Goal: Navigation & Orientation: Find specific page/section

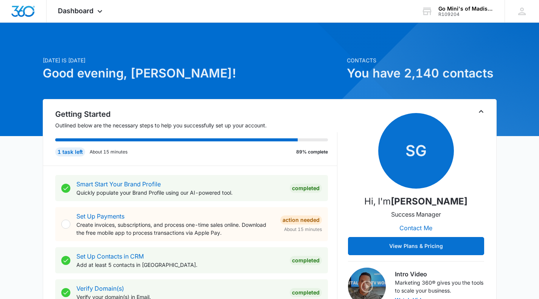
click at [97, 10] on icon at bounding box center [99, 11] width 9 height 9
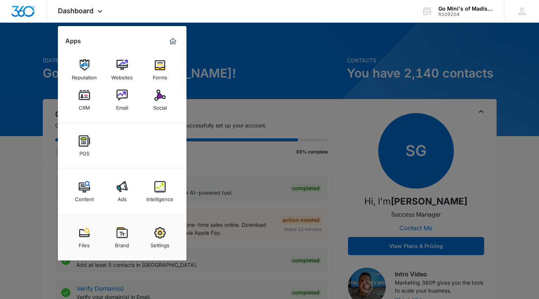
click at [122, 94] on img at bounding box center [121, 95] width 11 height 11
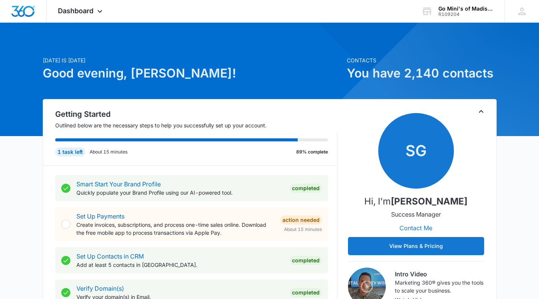
click at [93, 12] on span "Dashboard" at bounding box center [76, 11] width 36 height 8
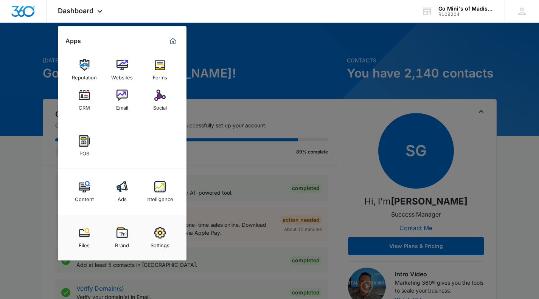
click at [123, 96] on img at bounding box center [121, 95] width 11 height 11
